Goal: Task Accomplishment & Management: Complete application form

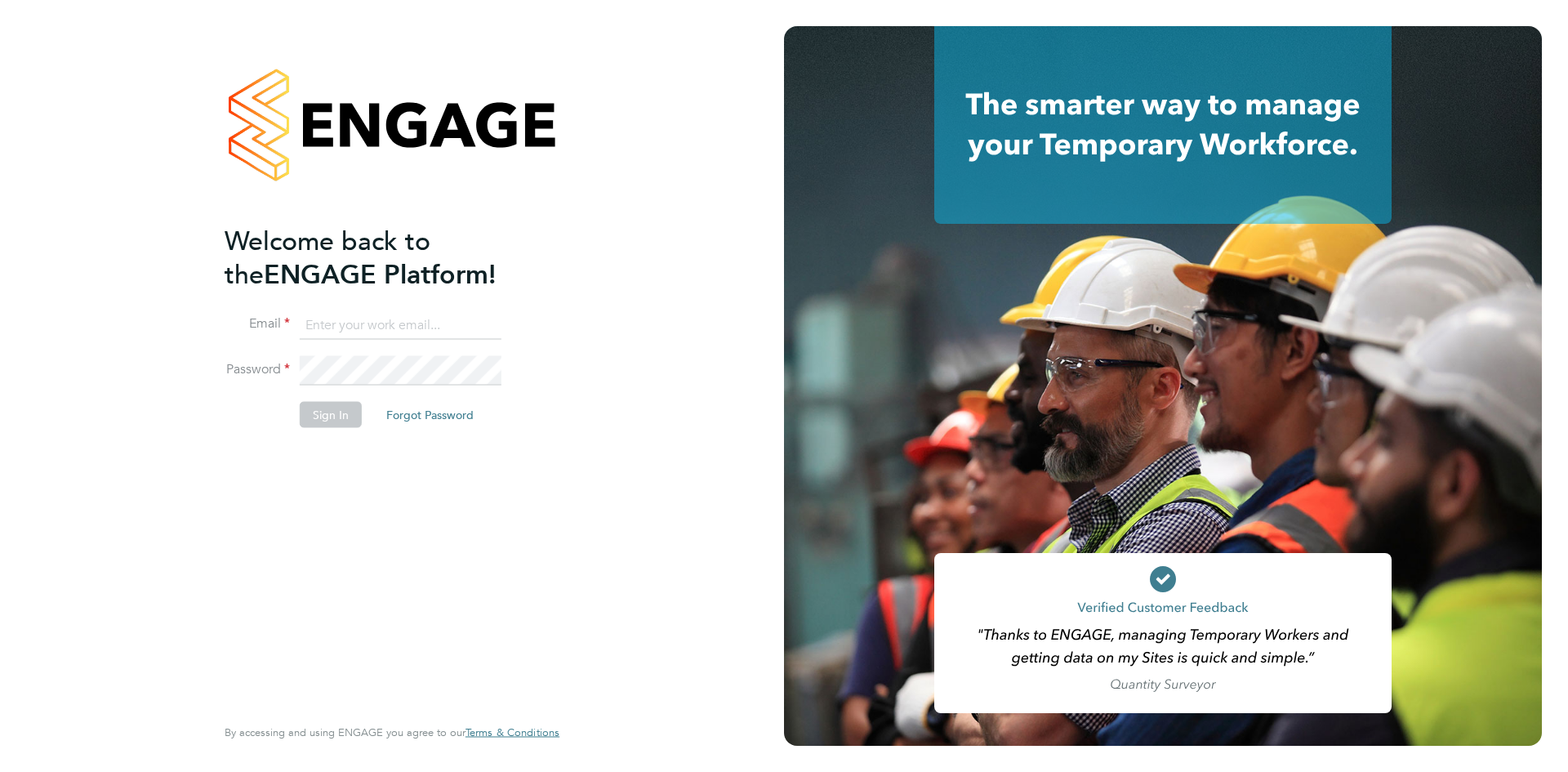
type input "[EMAIL_ADDRESS][DOMAIN_NAME]"
click at [324, 412] on button "Sign In" at bounding box center [331, 414] width 62 height 26
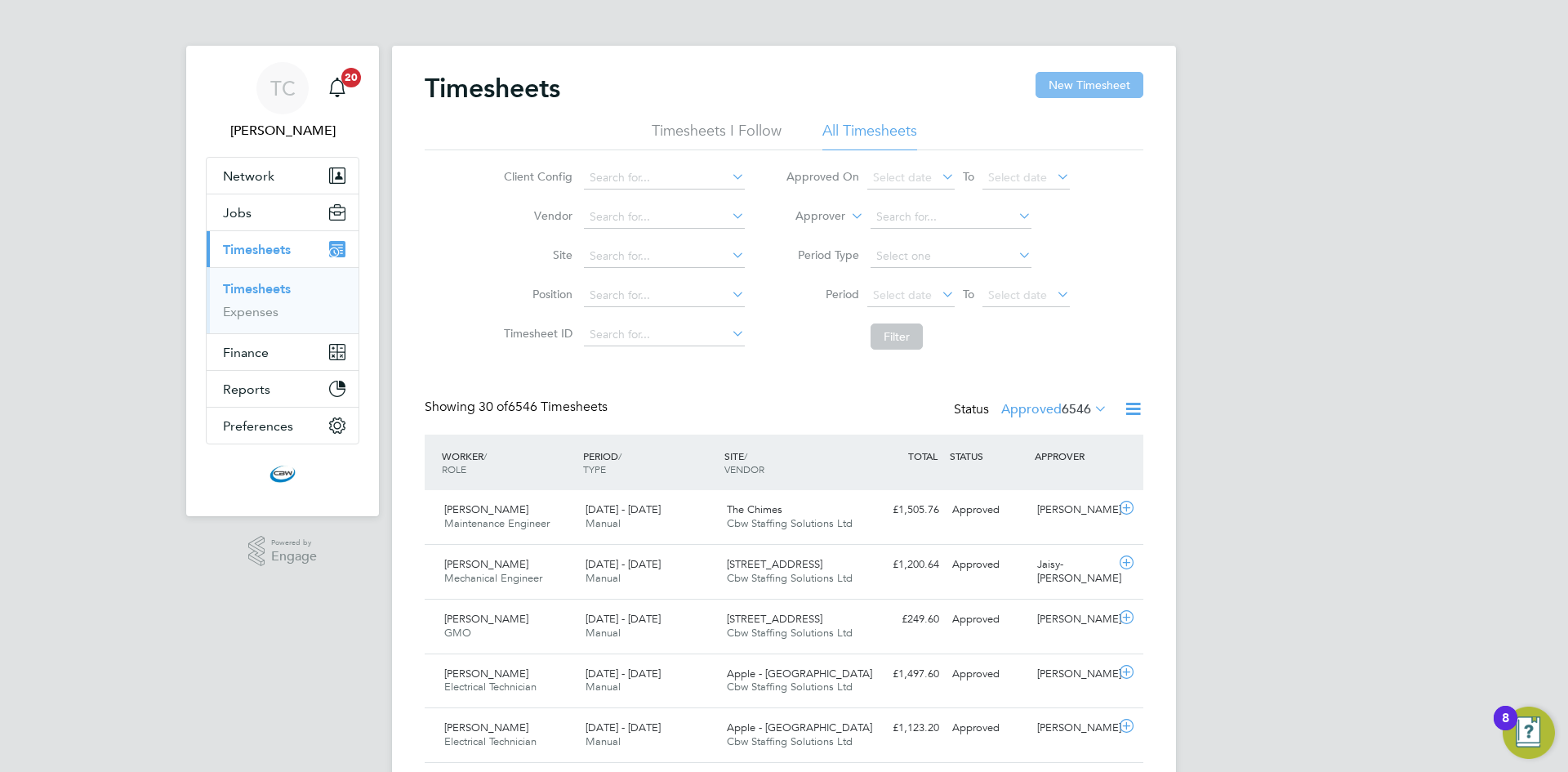
click at [1082, 75] on button "New Timesheet" at bounding box center [1089, 85] width 108 height 26
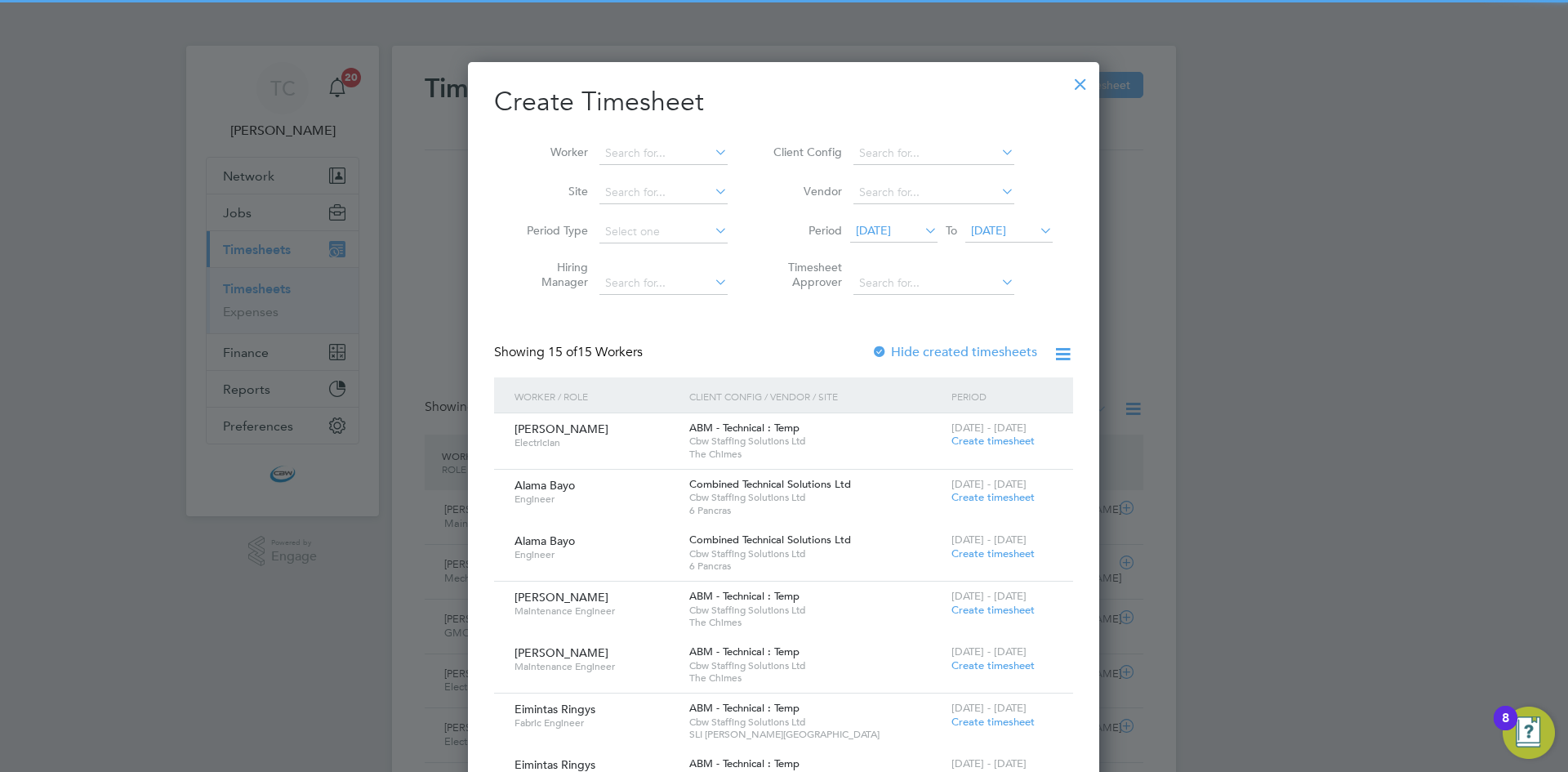
click at [1006, 232] on span "26 Sep 2025" at bounding box center [988, 230] width 35 height 15
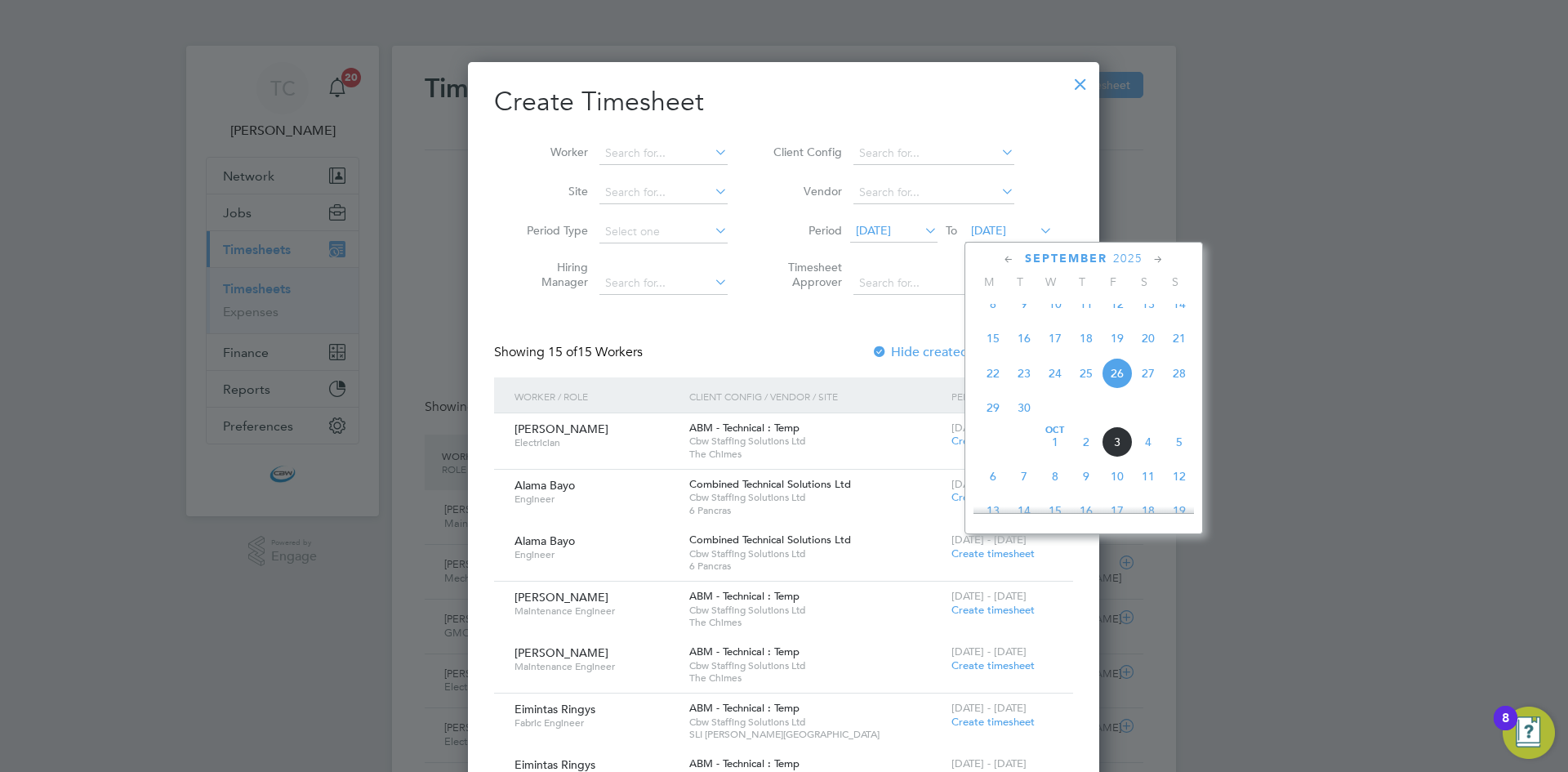
click at [1173, 458] on span "5" at bounding box center [1180, 442] width 31 height 31
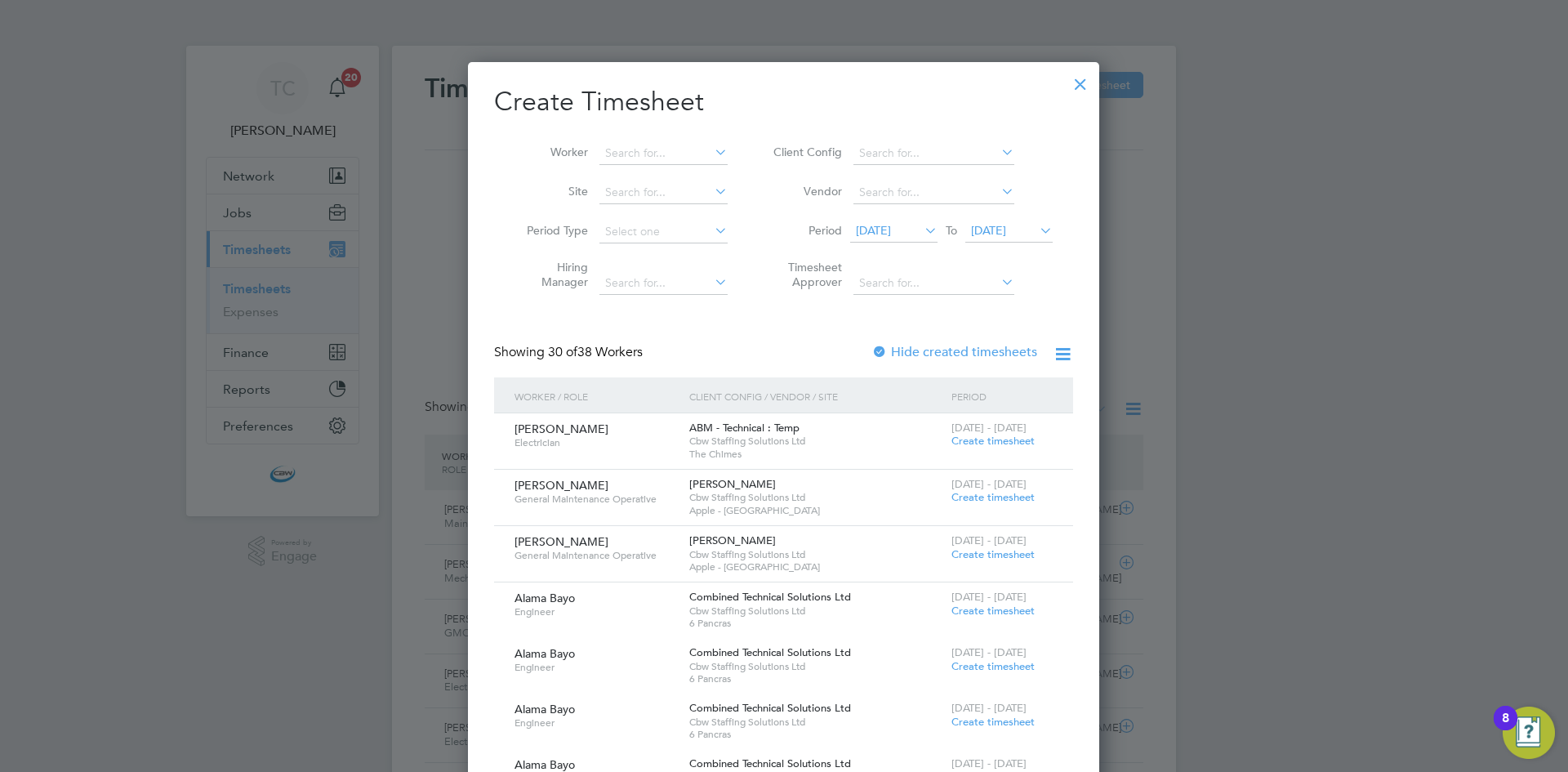
click at [890, 350] on label "Hide created timesheets" at bounding box center [954, 352] width 166 height 16
click at [656, 158] on input at bounding box center [664, 153] width 129 height 23
click at [688, 189] on li "Martin G ailiss" at bounding box center [669, 197] width 143 height 22
type input "Martin Gailiss"
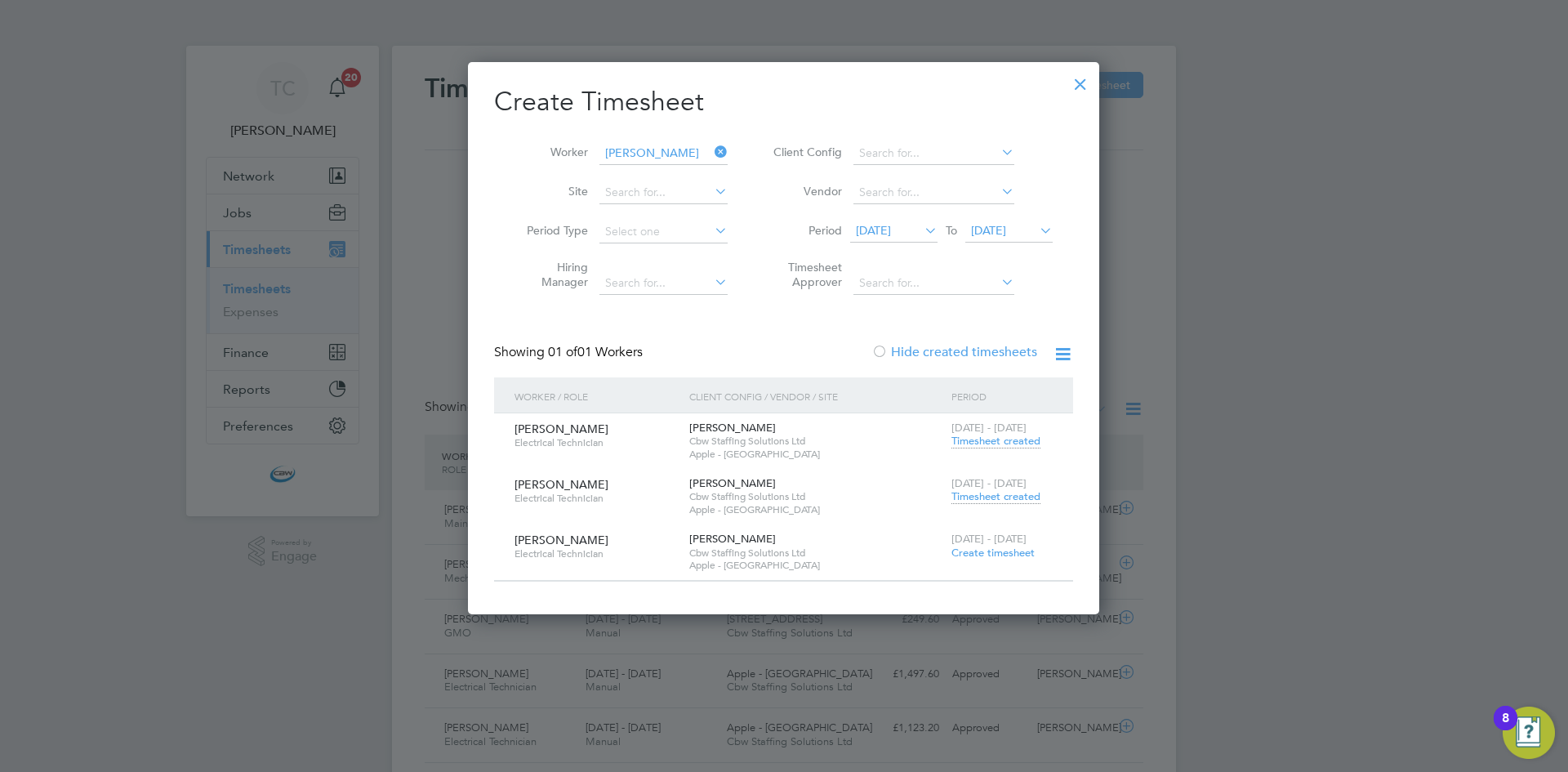
click at [999, 558] on span "Create timesheet" at bounding box center [993, 553] width 83 height 14
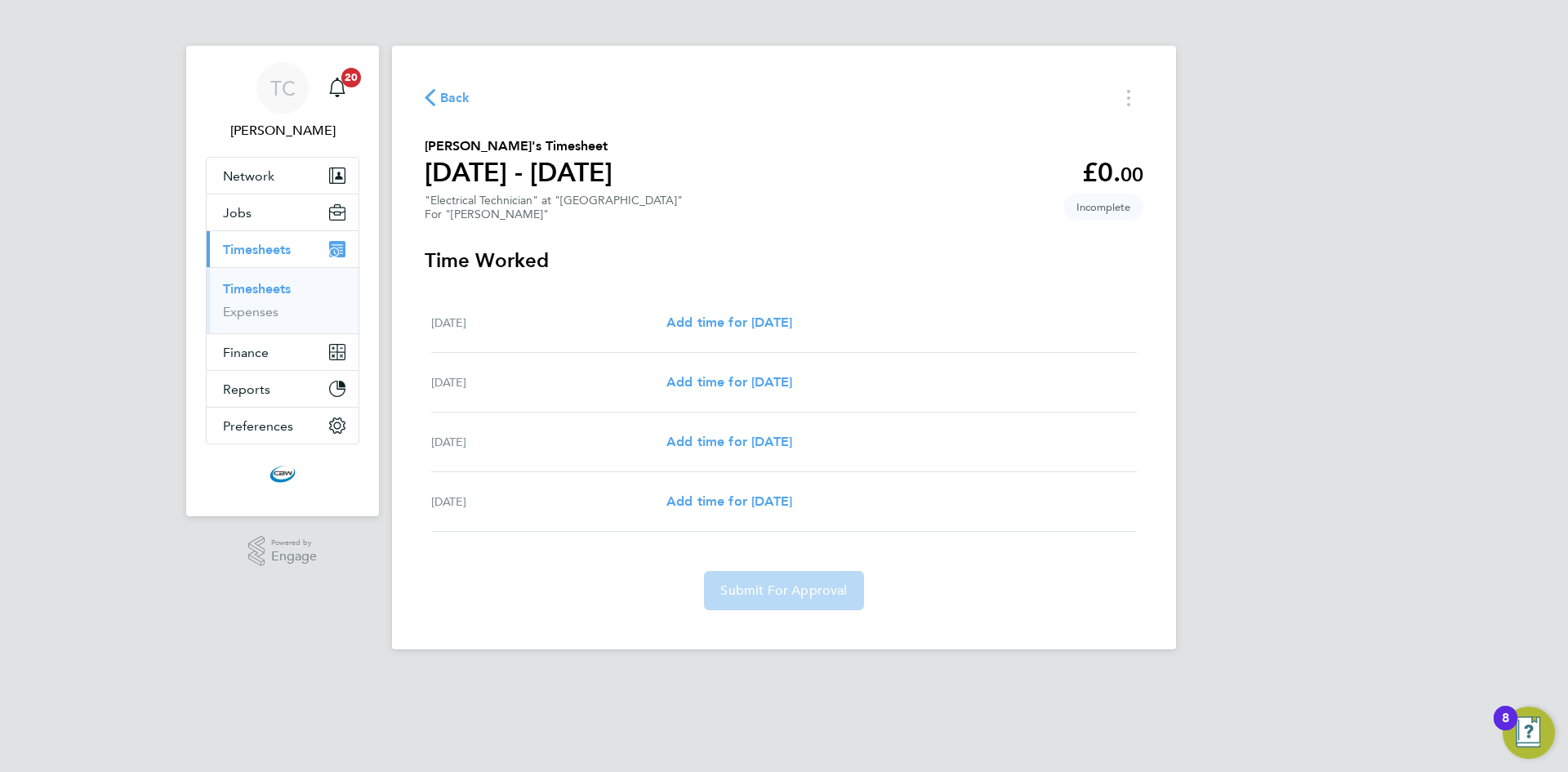
click at [440, 94] on span "Back" at bounding box center [455, 98] width 31 height 20
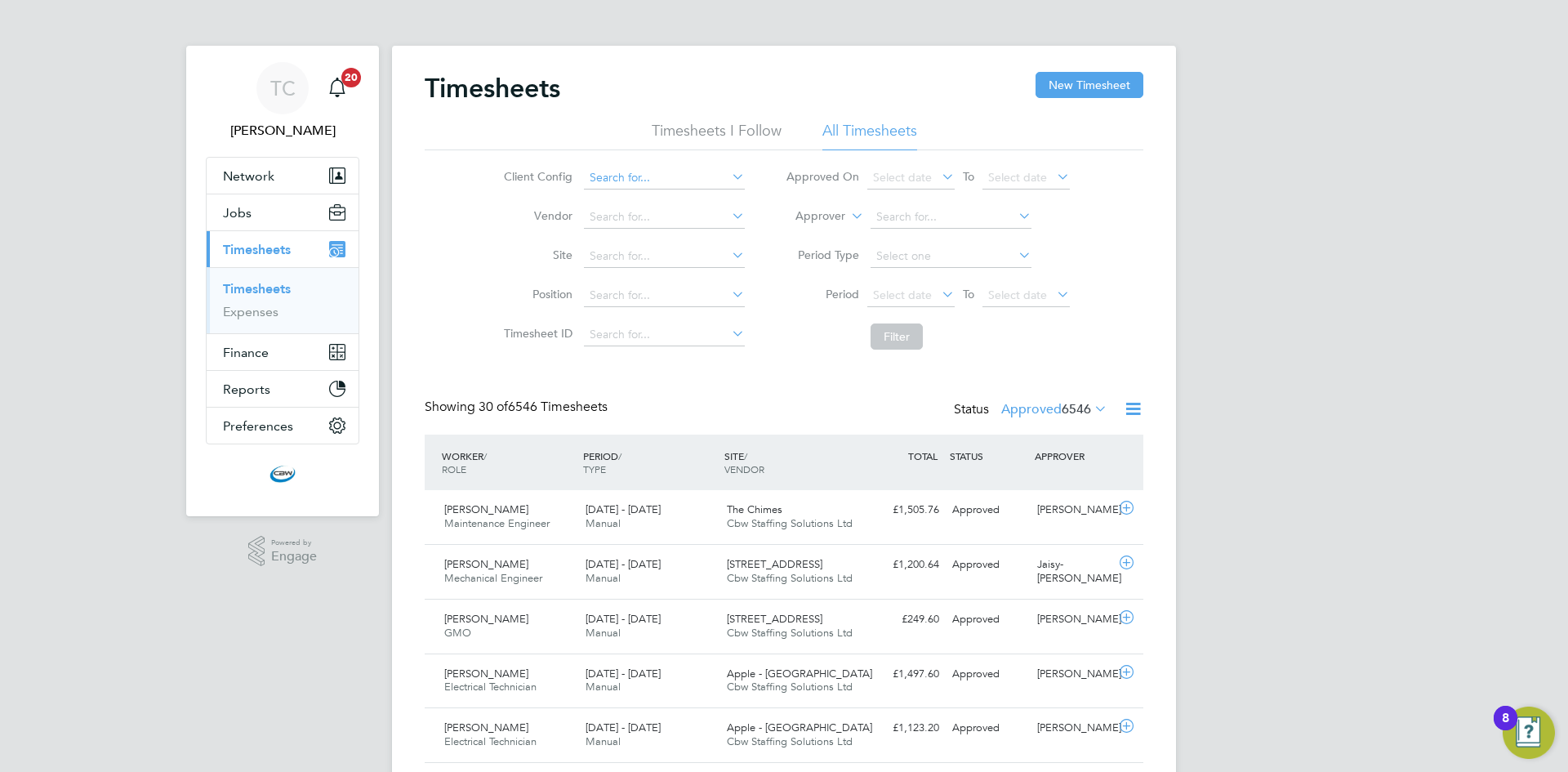
click at [636, 171] on input at bounding box center [664, 178] width 161 height 23
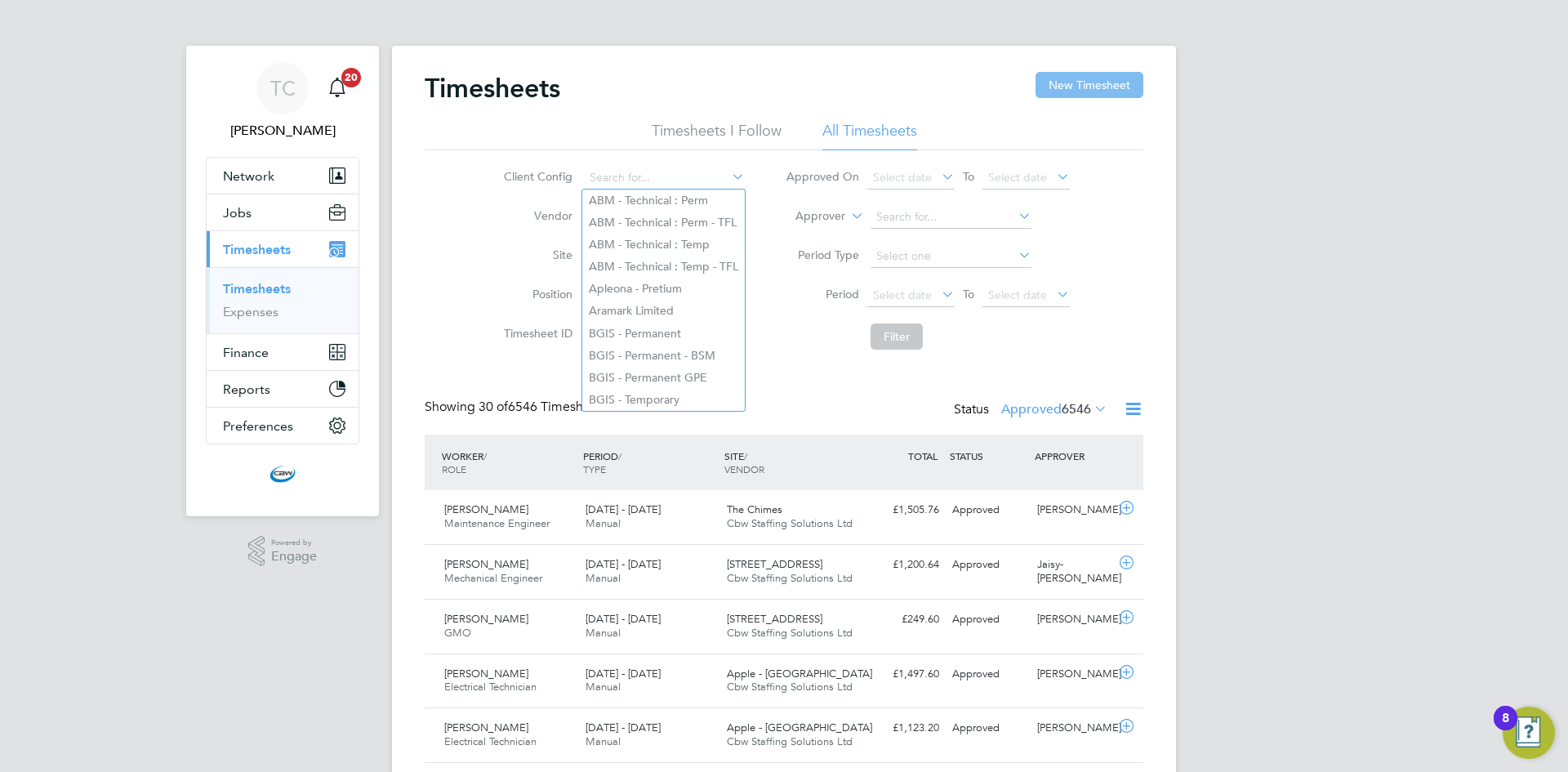
click at [1101, 81] on button "New Timesheet" at bounding box center [1089, 85] width 108 height 26
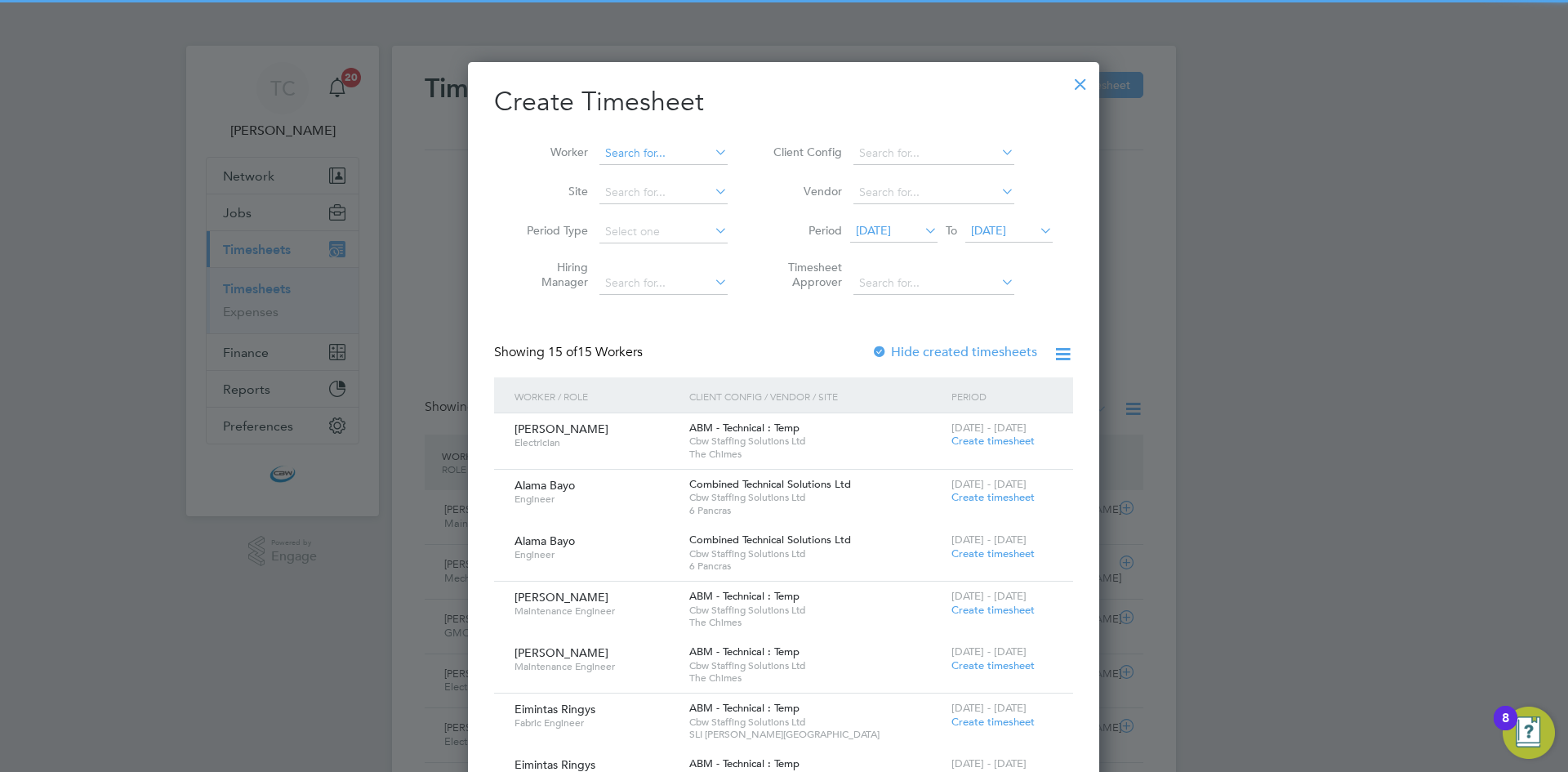
click at [679, 151] on input at bounding box center [664, 153] width 129 height 23
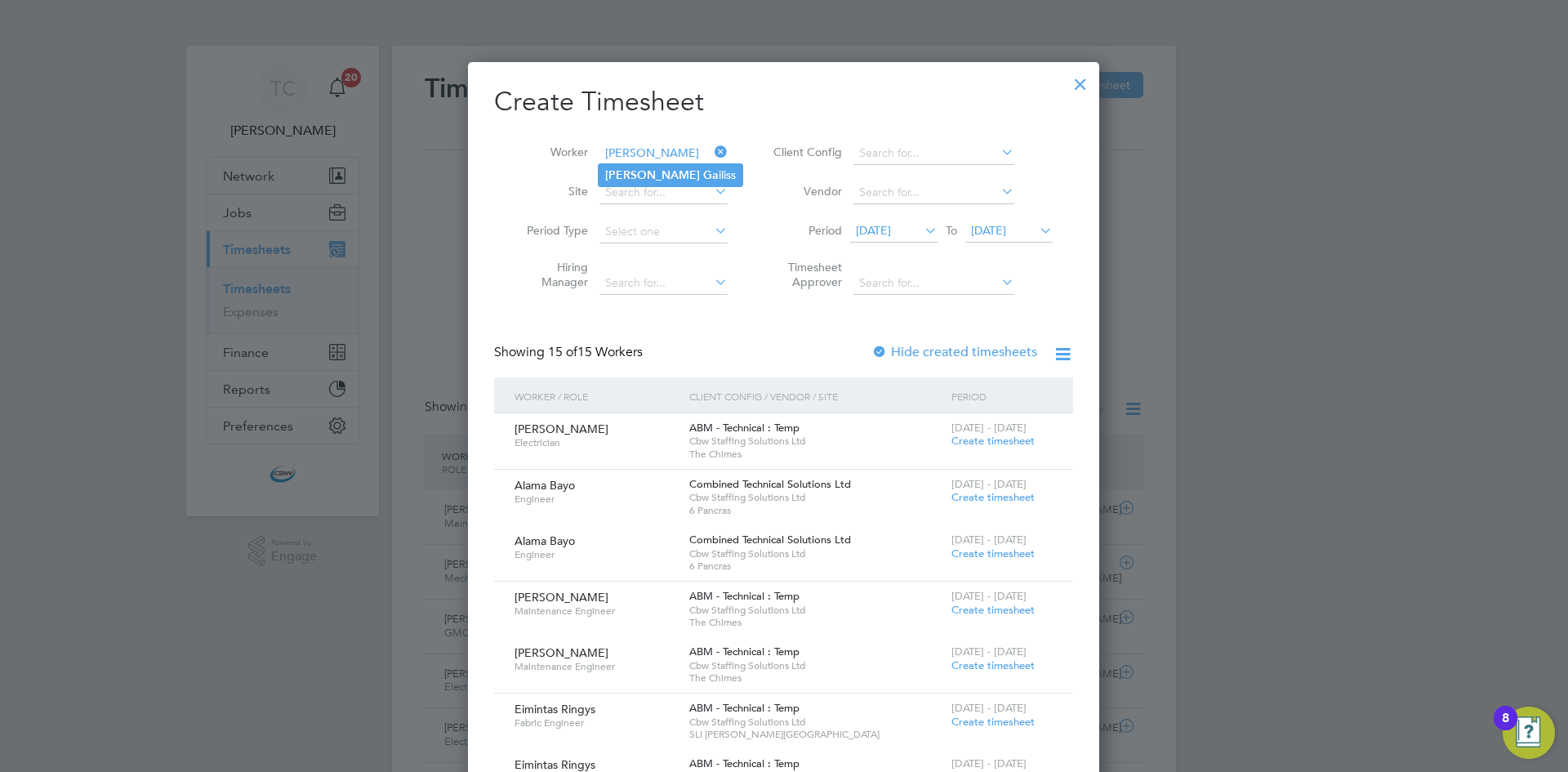
click at [661, 167] on li "Martin Ga iliss" at bounding box center [670, 175] width 143 height 22
type input "Martin Gailiss"
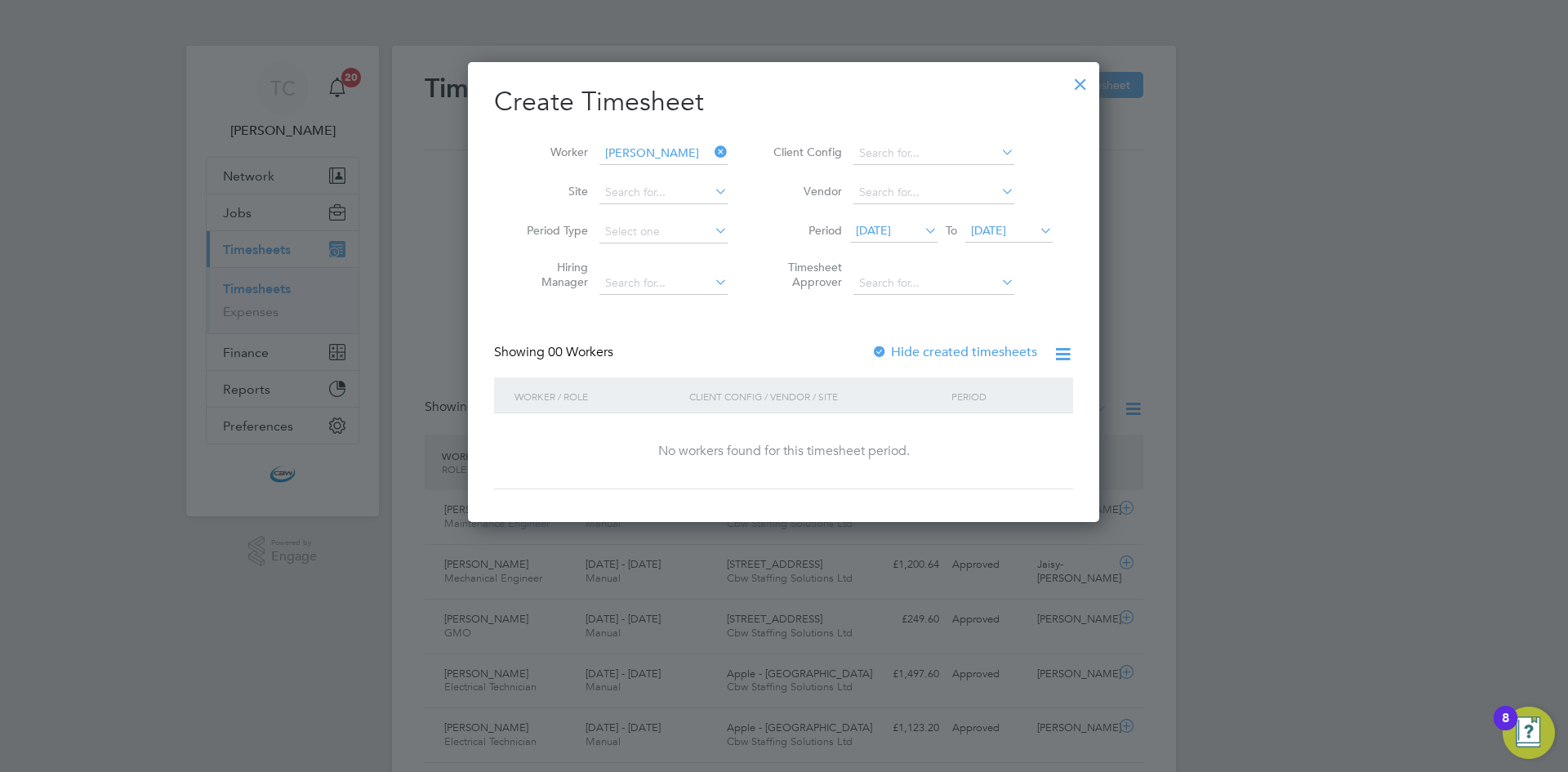
click at [934, 341] on div "Create Timesheet Worker Martin Gailiss Site Period Type Hiring Manager Client C…" at bounding box center [783, 287] width 579 height 404
click at [924, 344] on label "Hide created timesheets" at bounding box center [954, 352] width 166 height 16
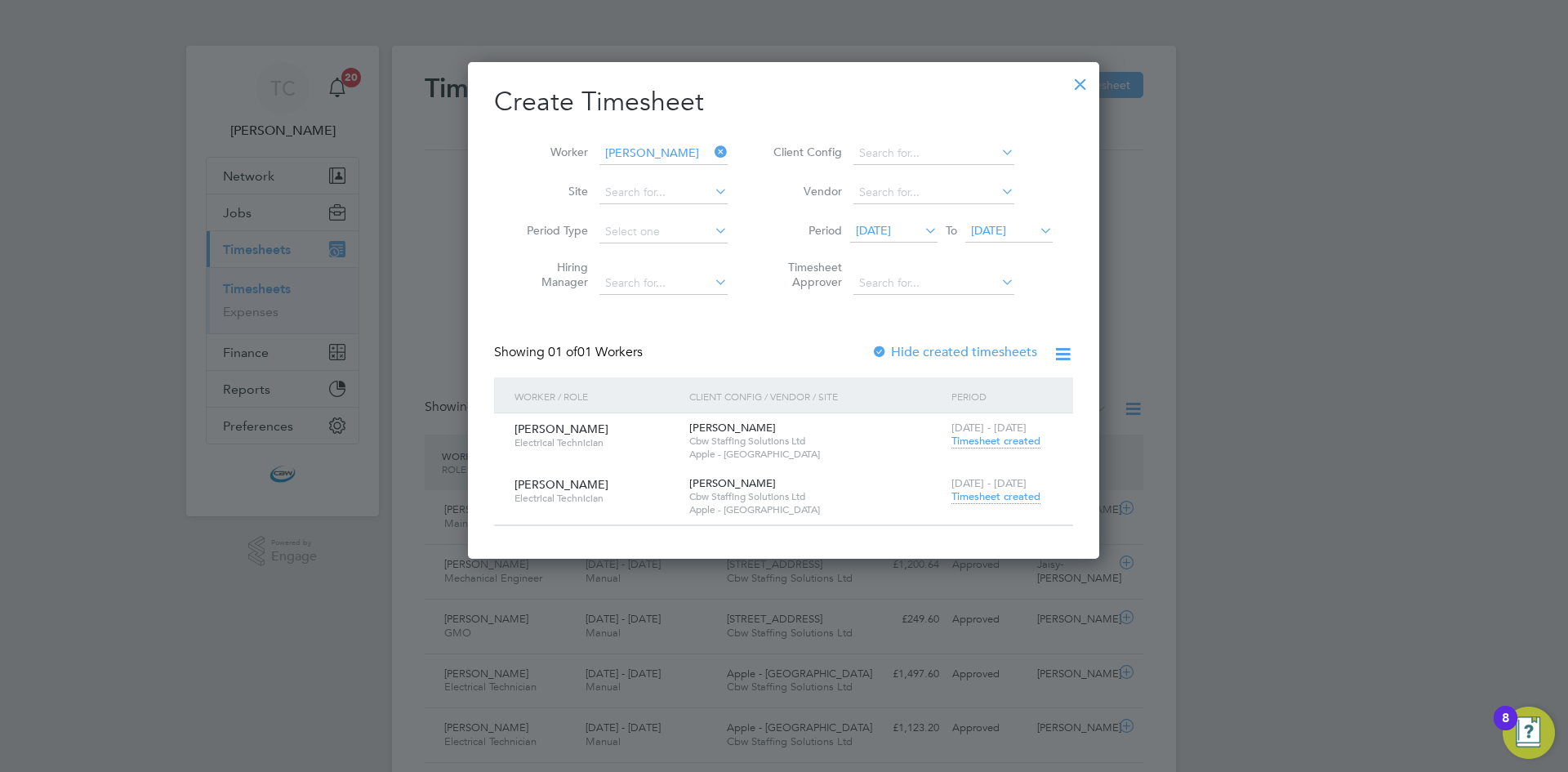
click at [996, 496] on span "Timesheet created" at bounding box center [996, 497] width 89 height 15
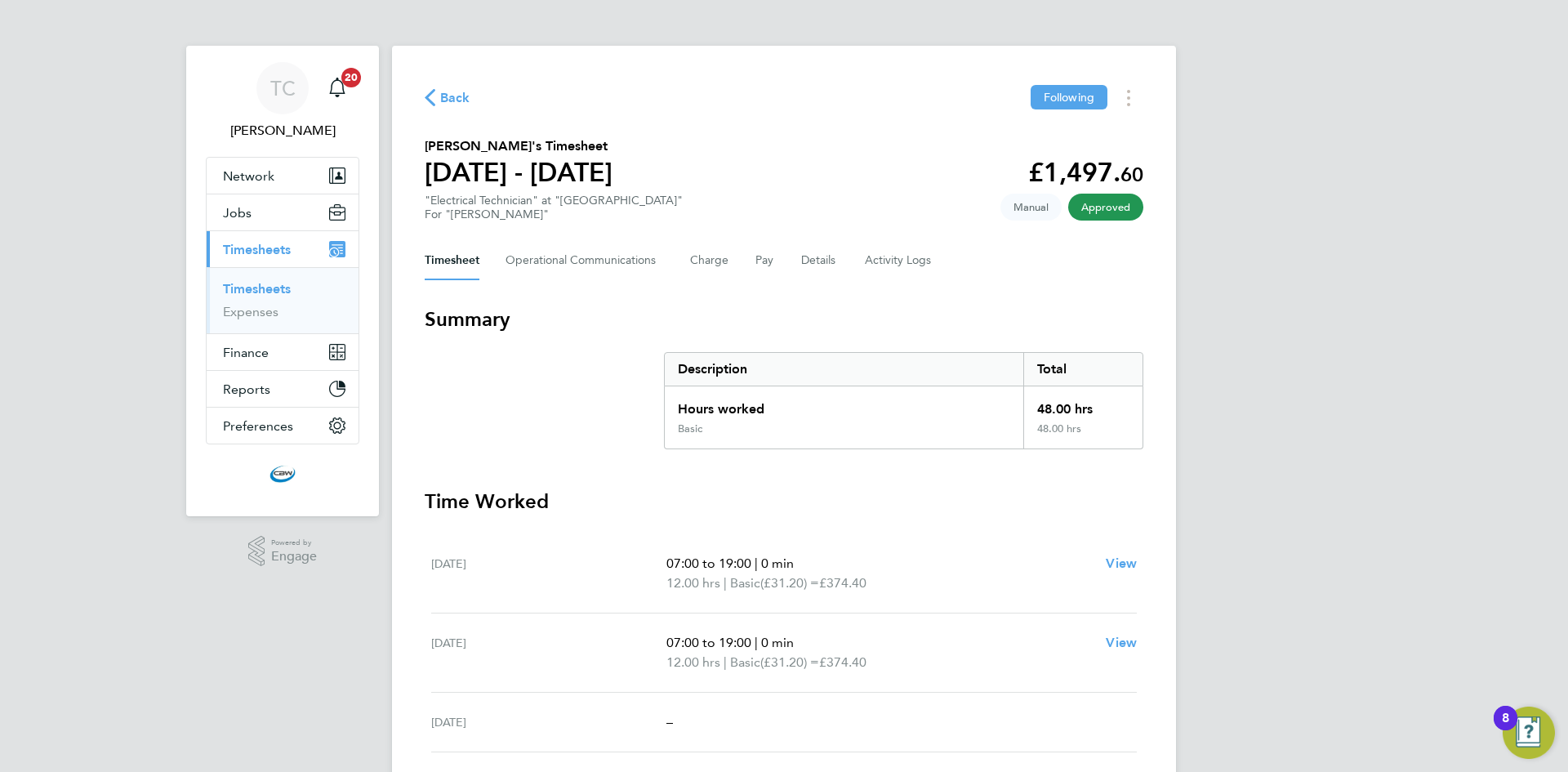
click at [278, 275] on ul "Timesheets Expenses" at bounding box center [283, 300] width 152 height 66
click at [261, 291] on link "Timesheets" at bounding box center [256, 289] width 68 height 16
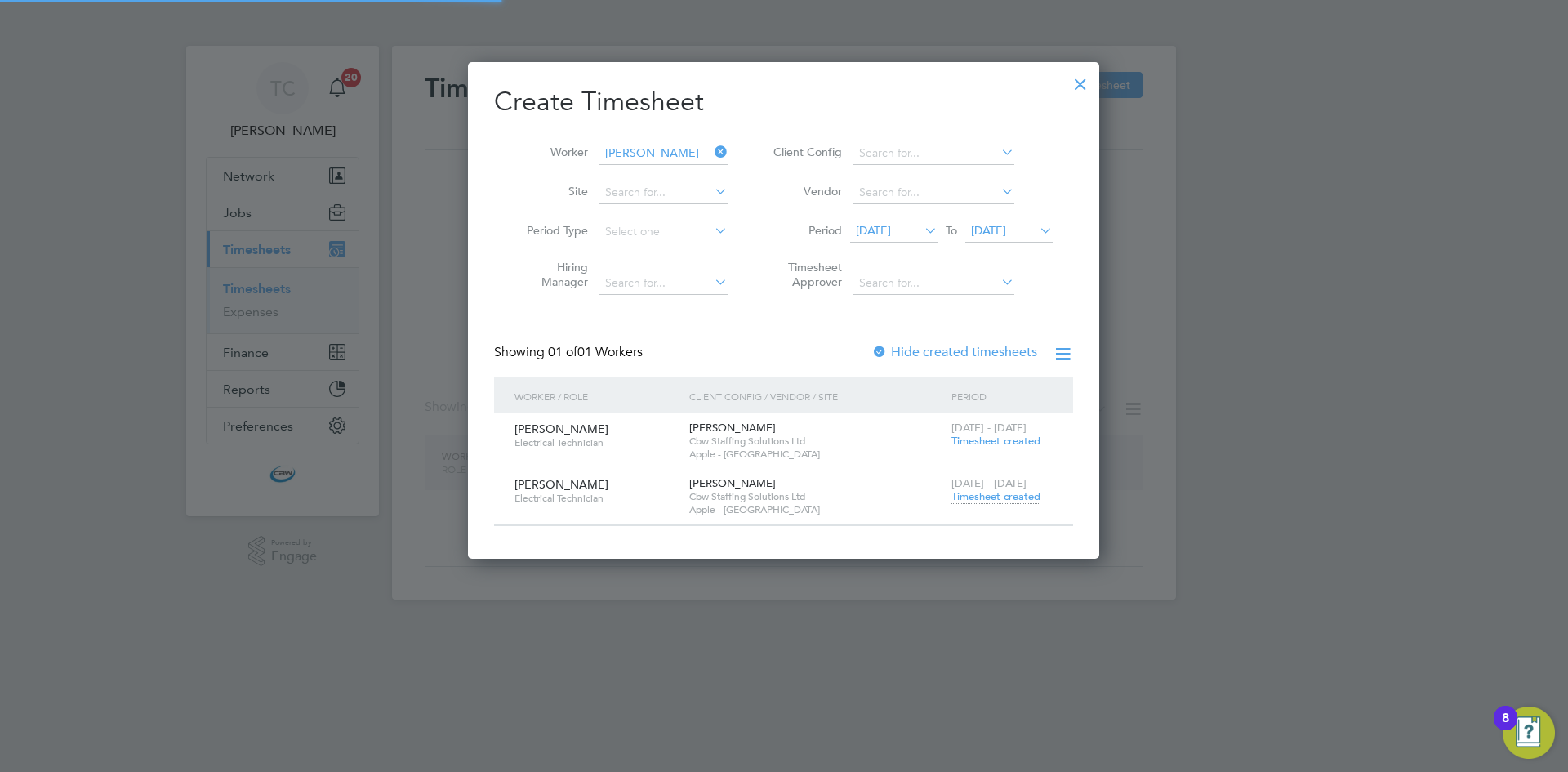
click at [261, 291] on div at bounding box center [784, 386] width 1568 height 772
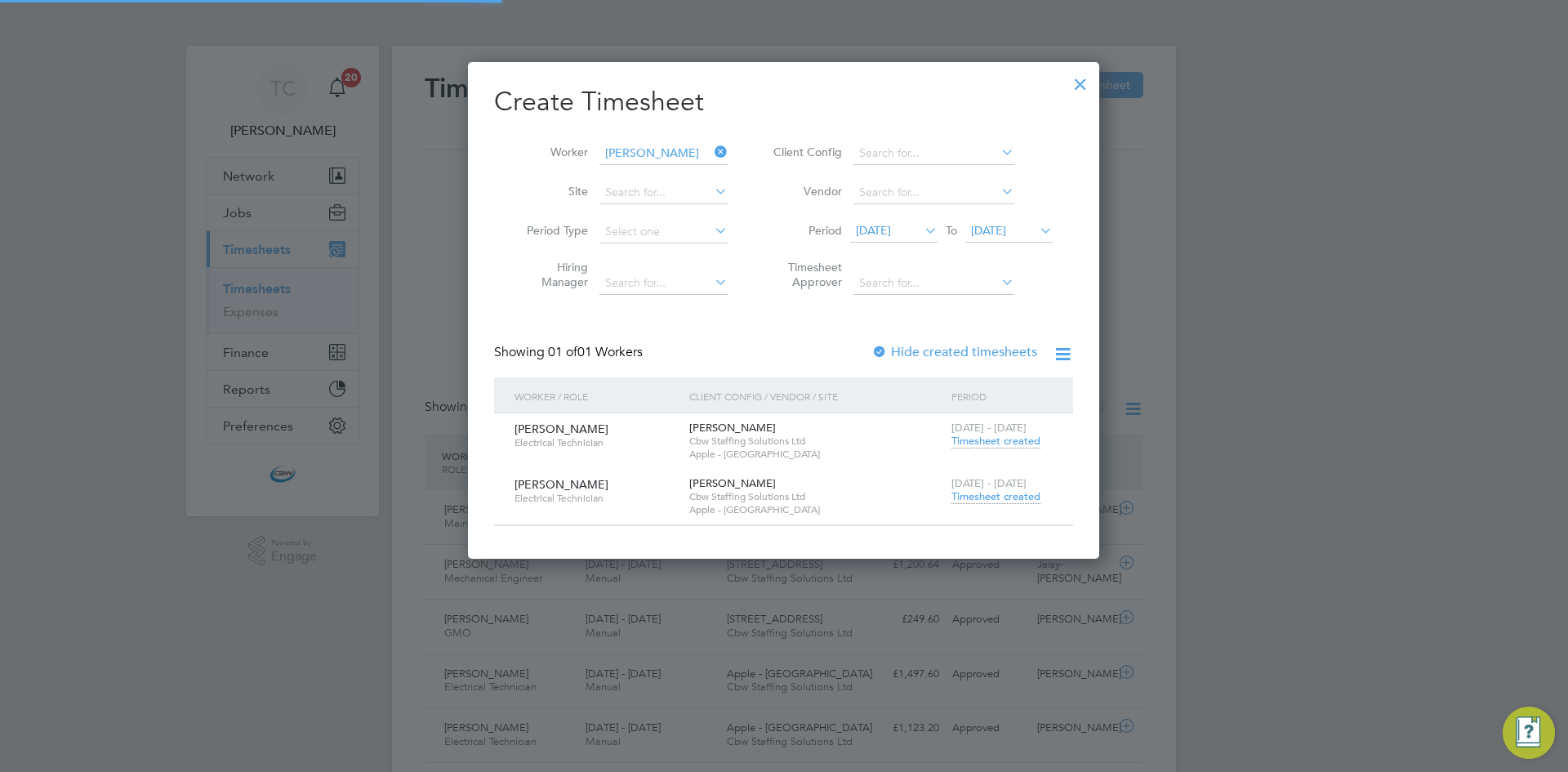
scroll to position [42, 142]
click at [1006, 224] on span "26 Sep 2025" at bounding box center [988, 230] width 35 height 15
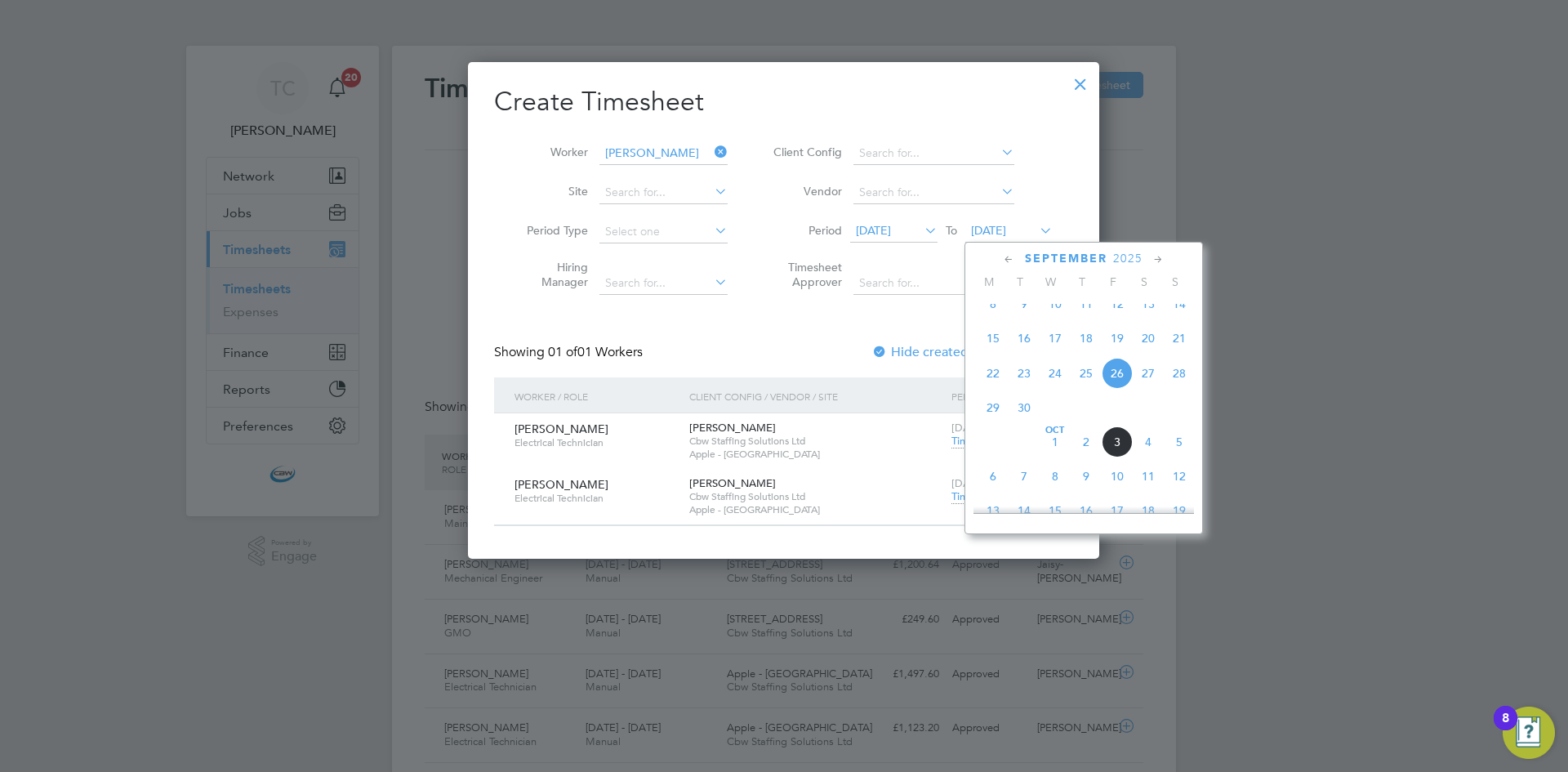
click at [1176, 456] on span "5" at bounding box center [1180, 442] width 31 height 31
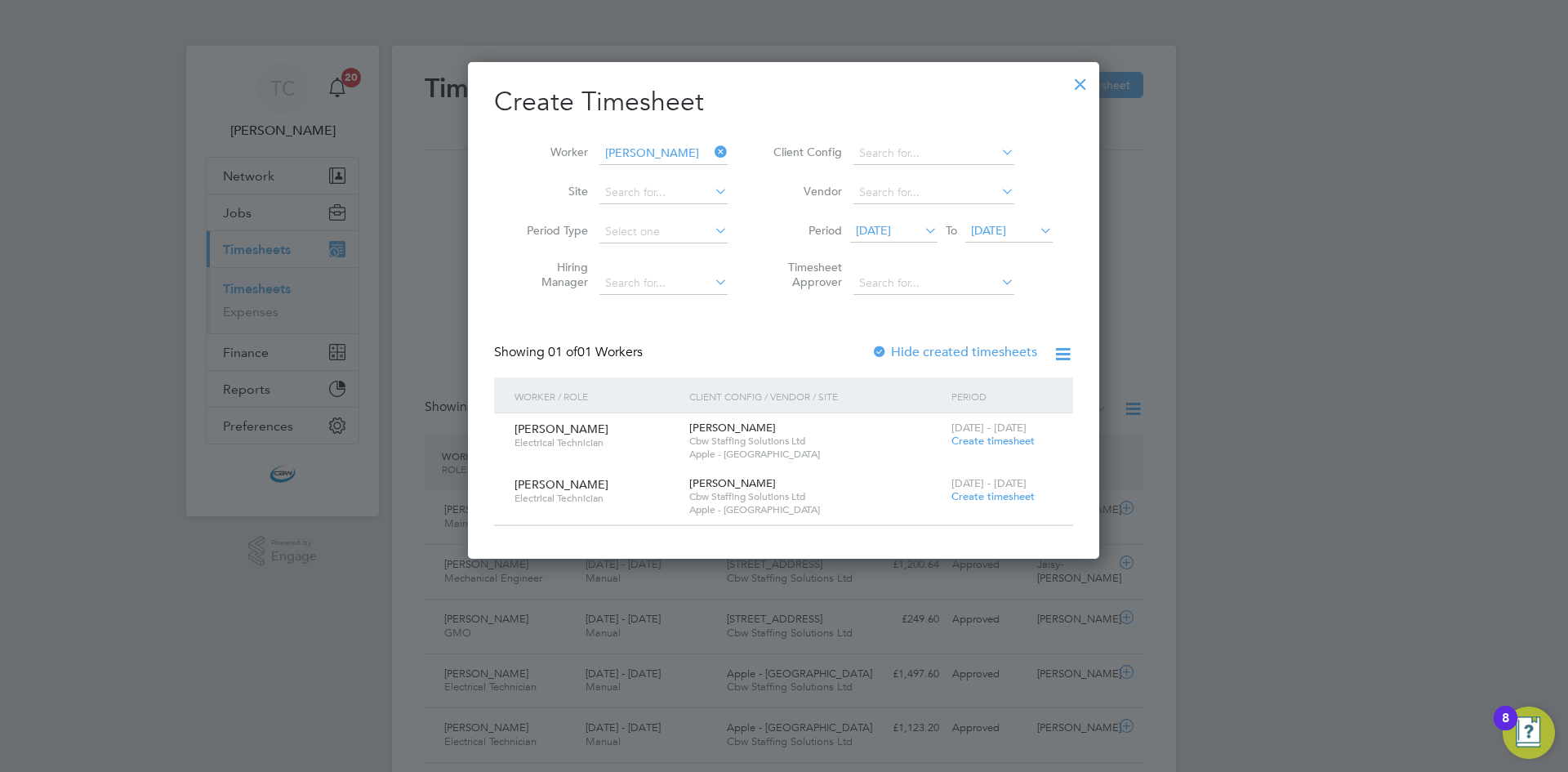
click at [984, 445] on span "Create timesheet" at bounding box center [993, 440] width 83 height 14
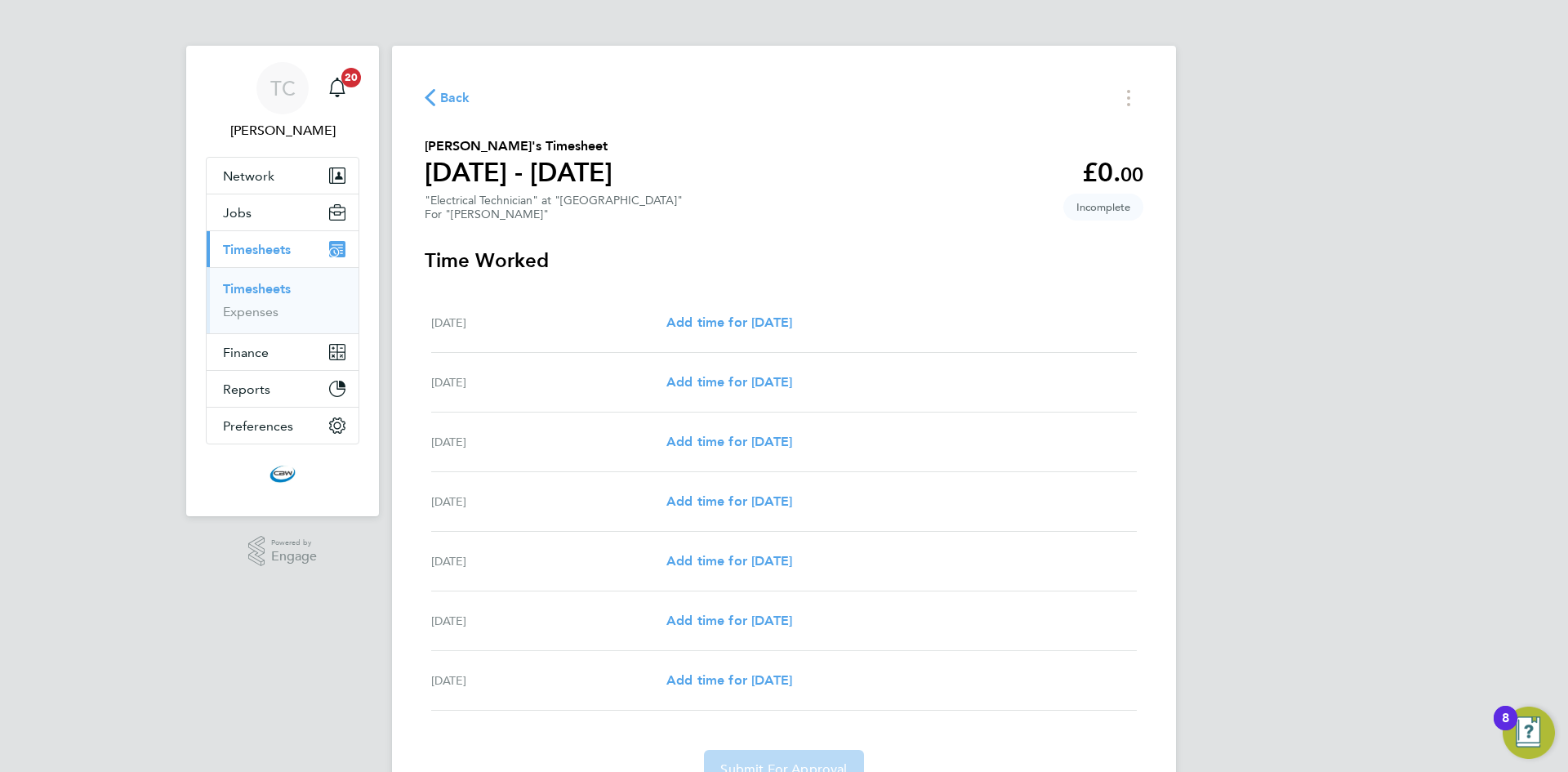
drag, startPoint x: 428, startPoint y: 322, endPoint x: 481, endPoint y: 687, distance: 368.8
click at [481, 687] on ul "Sat 27 Sep Add time for Sat 27 Sep Add time for Sat 27 Sep Sun 28 Sep Add time …" at bounding box center [784, 502] width 719 height 417
click at [963, 240] on div "Back Martin Gailiss's Timesheet 27 Sept - 03 Oct 2025 £0. 00 "Electrical Techni…" at bounding box center [783, 436] width 784 height 783
